Goal: Task Accomplishment & Management: Complete application form

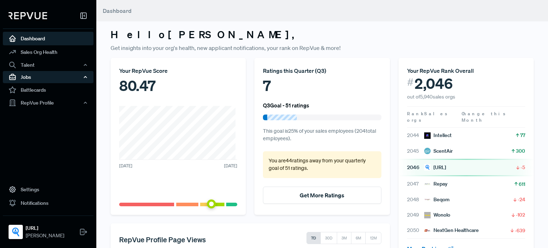
click at [30, 77] on div "Jobs" at bounding box center [48, 77] width 91 height 12
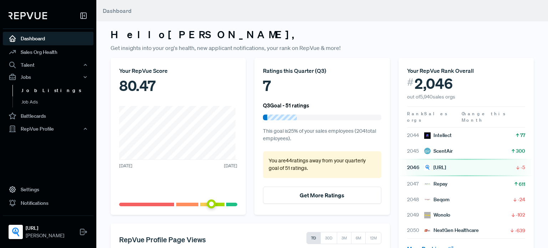
click at [45, 95] on link "Job Listings" at bounding box center [57, 90] width 91 height 11
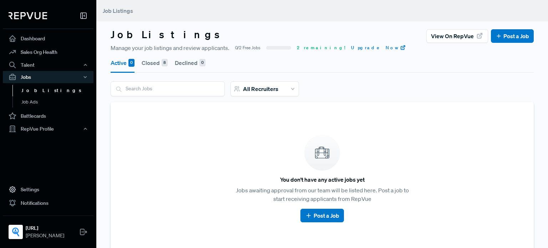
click at [157, 62] on button "Closed 8" at bounding box center [155, 63] width 26 height 20
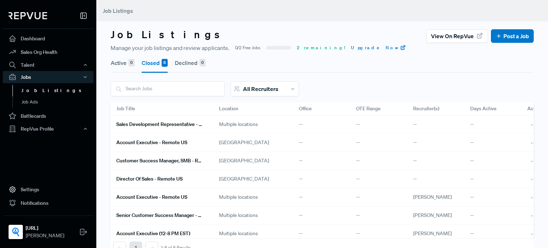
click at [114, 65] on button "Active 0" at bounding box center [123, 63] width 24 height 20
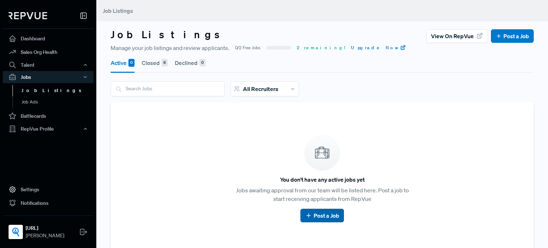
click at [323, 214] on link "Post a Job" at bounding box center [322, 215] width 34 height 9
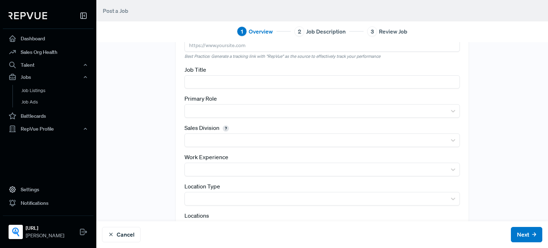
scroll to position [67, 0]
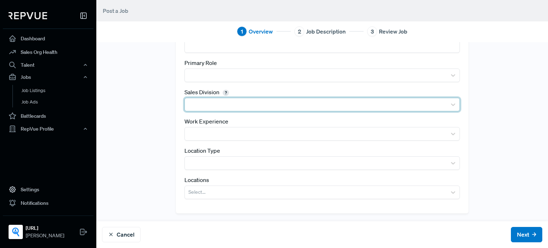
click at [249, 105] on div at bounding box center [315, 105] width 255 height 10
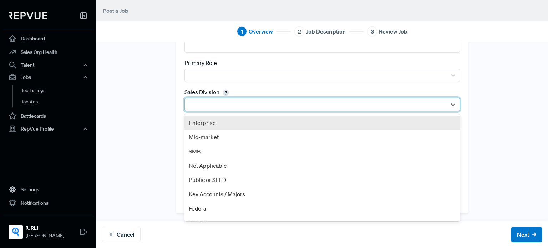
click at [468, 88] on div "Tracking Link Best Practice: Generate a tracking link with "RepVue" as the sour…" at bounding box center [322, 98] width 452 height 229
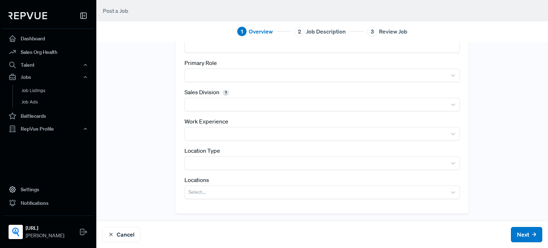
scroll to position [0, 0]
